Goal: Find specific page/section: Find specific page/section

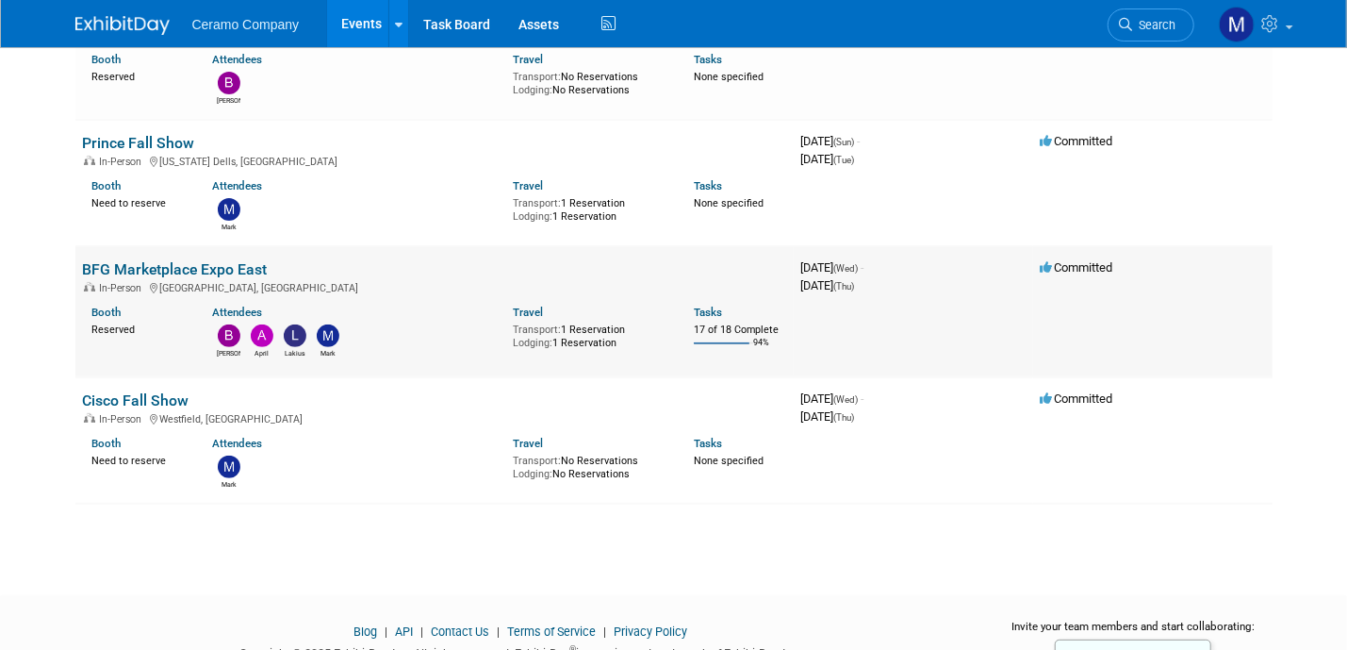
click at [206, 273] on link "BFG Marketplace Expo East" at bounding box center [175, 269] width 185 height 18
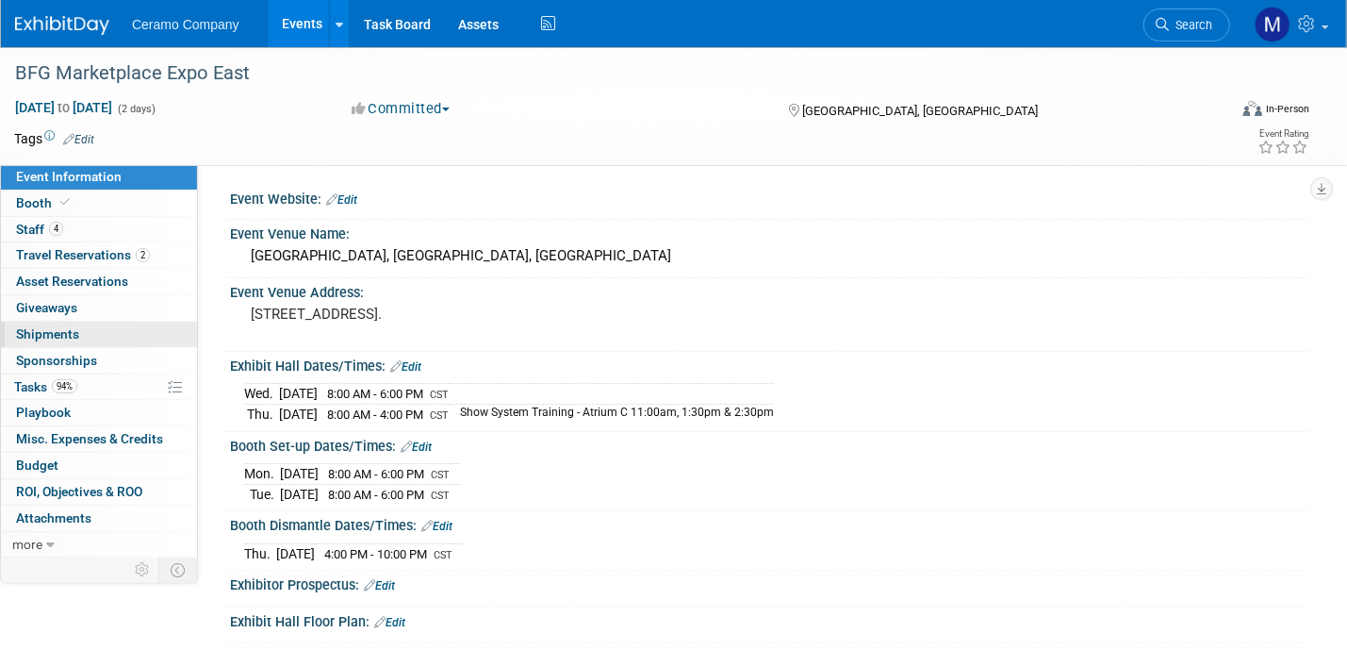
click at [68, 339] on span "Shipments 0" at bounding box center [47, 333] width 63 height 15
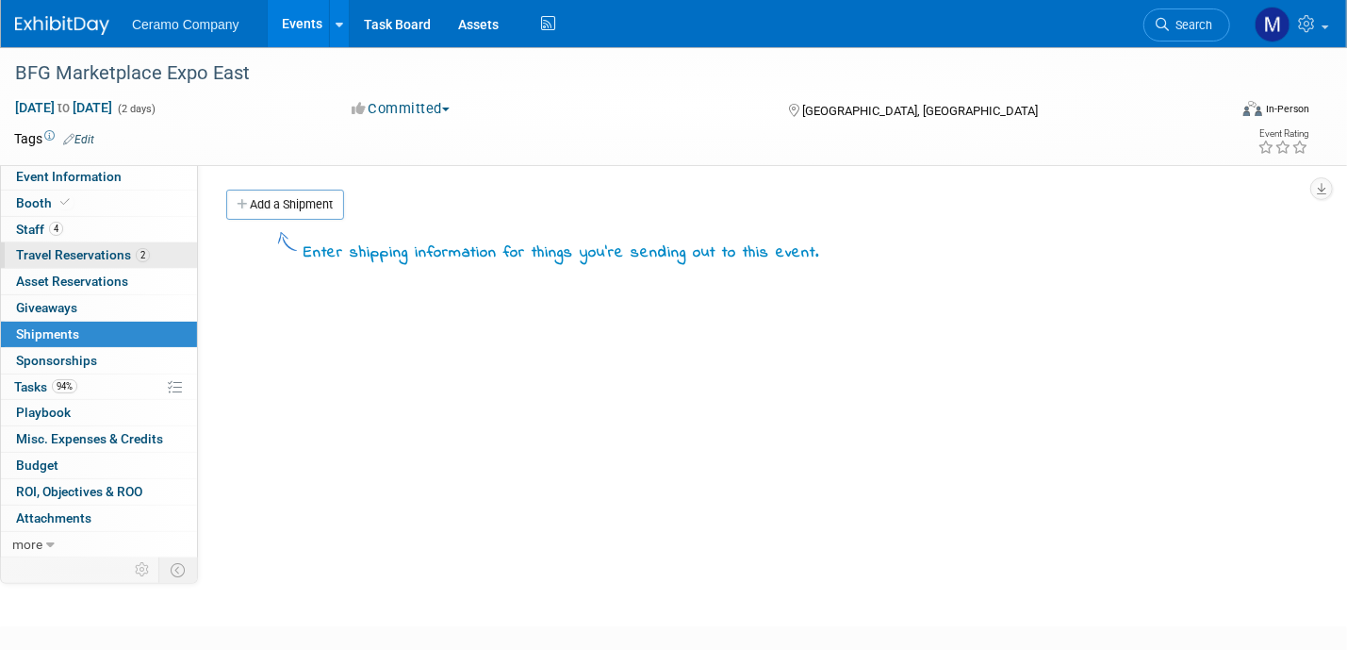
click at [58, 258] on span "Travel Reservations 2" at bounding box center [83, 254] width 134 height 15
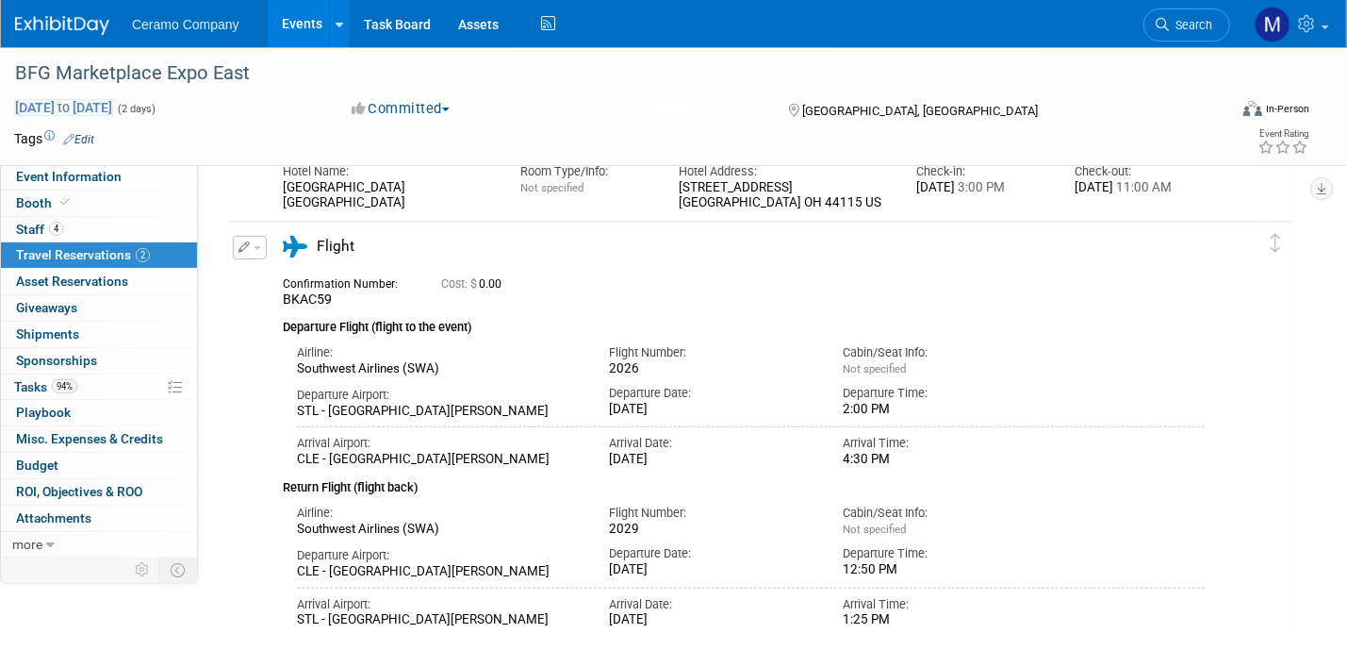
scroll to position [189, 0]
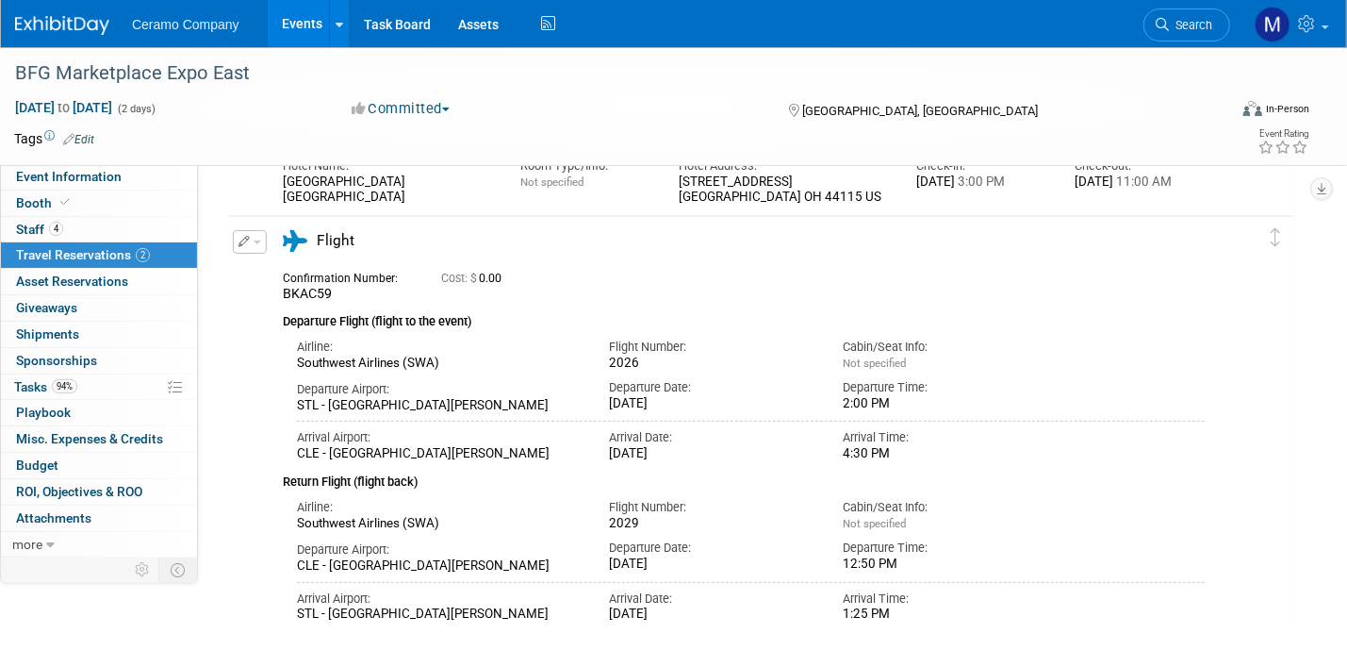
click at [176, 23] on span "Ceramo Company" at bounding box center [185, 24] width 107 height 15
click at [306, 25] on link "Events" at bounding box center [302, 23] width 69 height 47
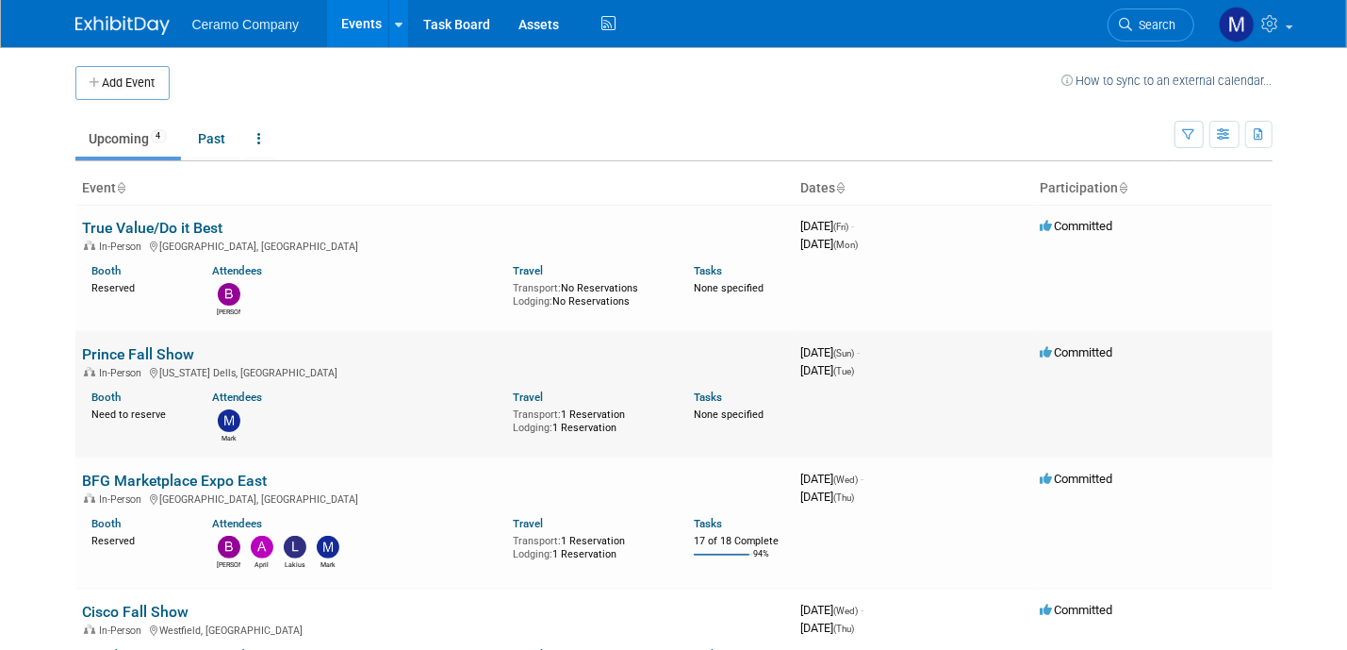
click at [161, 349] on link "Prince Fall Show" at bounding box center [139, 354] width 112 height 18
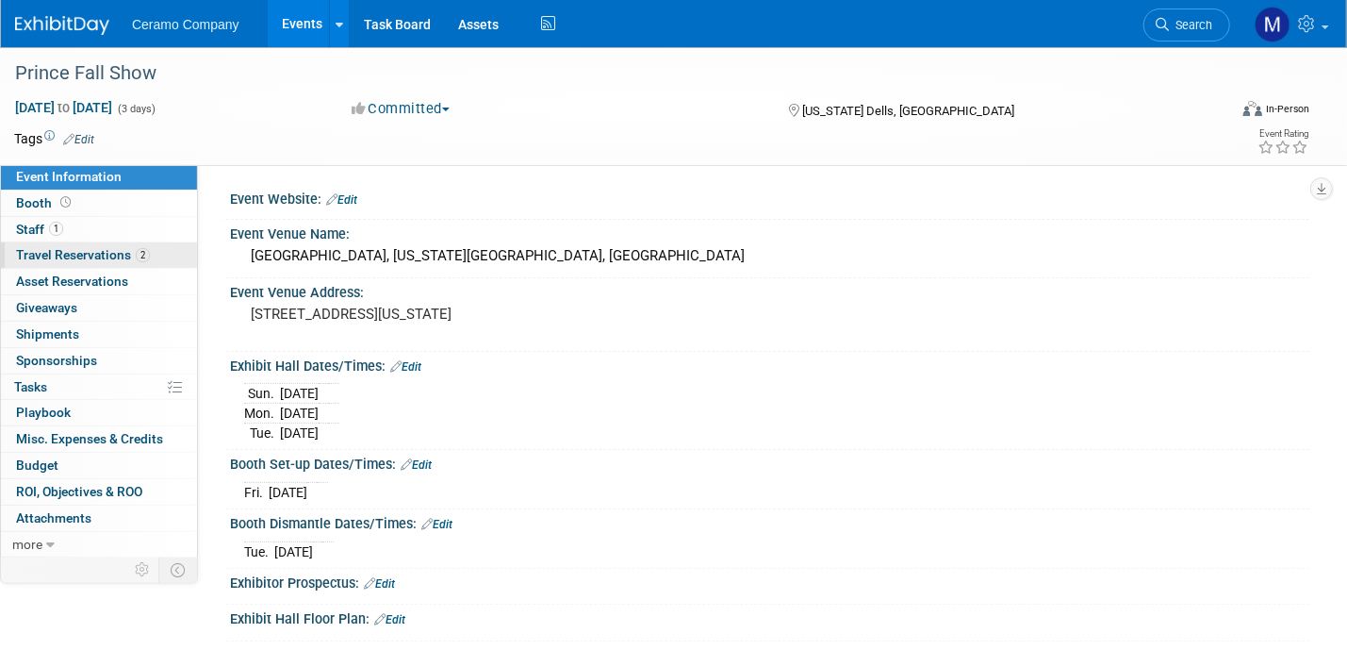
click at [120, 259] on span "Travel Reservations 2" at bounding box center [83, 254] width 134 height 15
